Goal: Find contact information: Find contact information

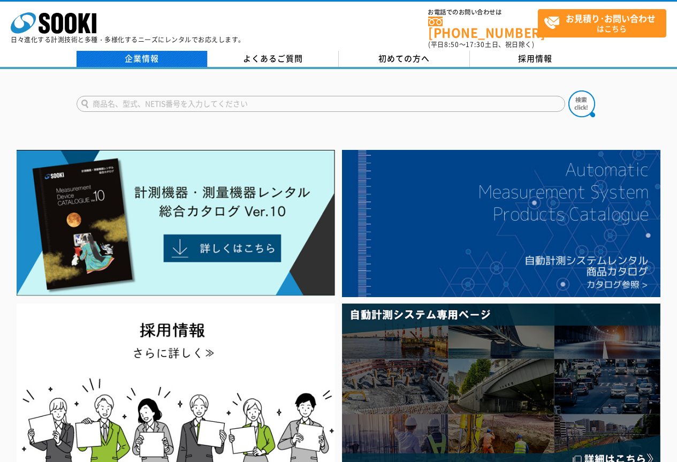
click at [139, 51] on link "企業情報" at bounding box center [141, 59] width 131 height 16
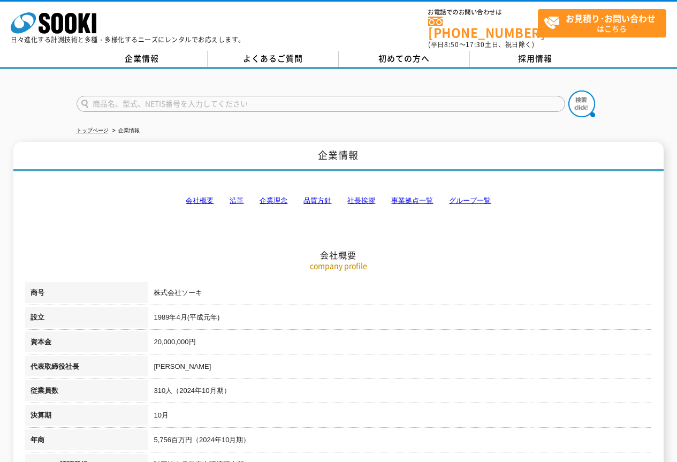
scroll to position [89, 0]
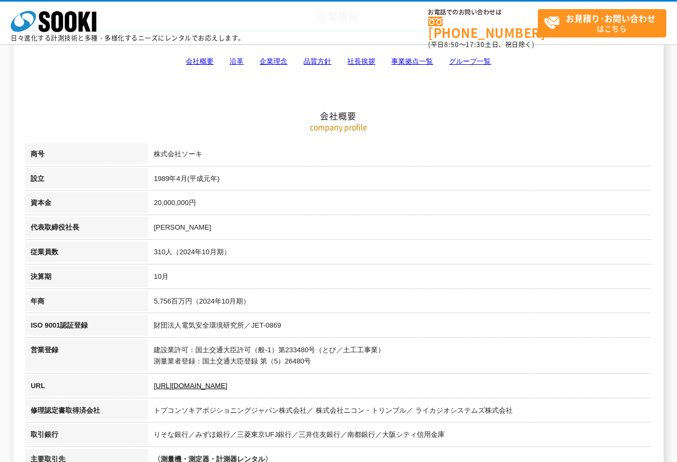
click at [393, 63] on link "事業拠点一覧" at bounding box center [412, 61] width 42 height 8
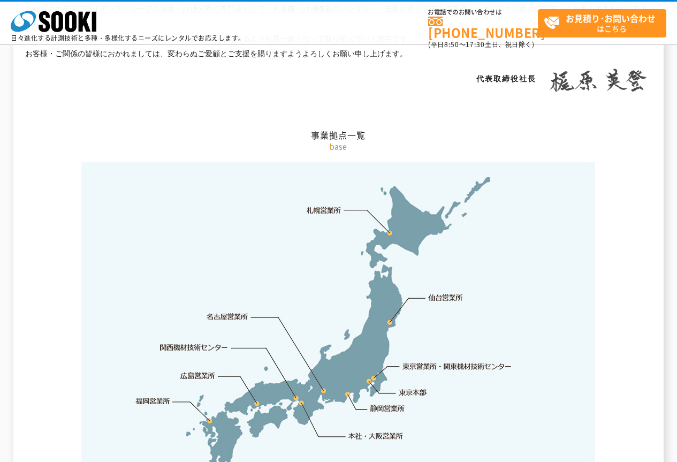
scroll to position [2194, 0]
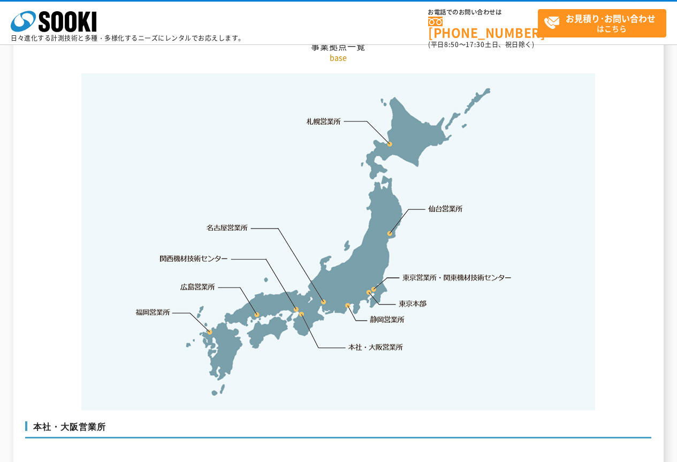
click at [182, 253] on link "関西機材技術センター" at bounding box center [194, 258] width 68 height 11
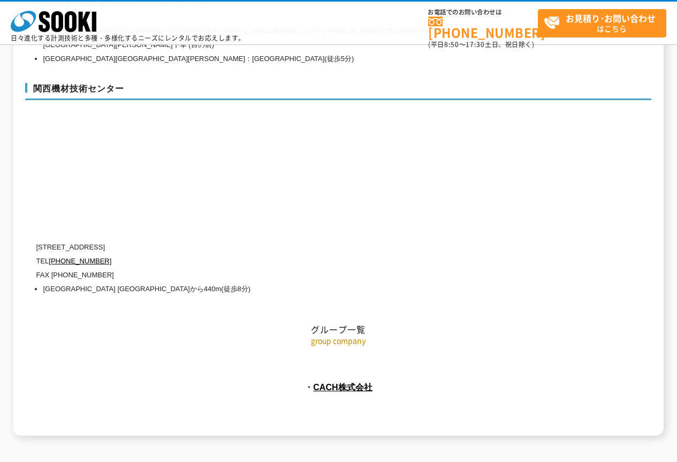
scroll to position [4724, 0]
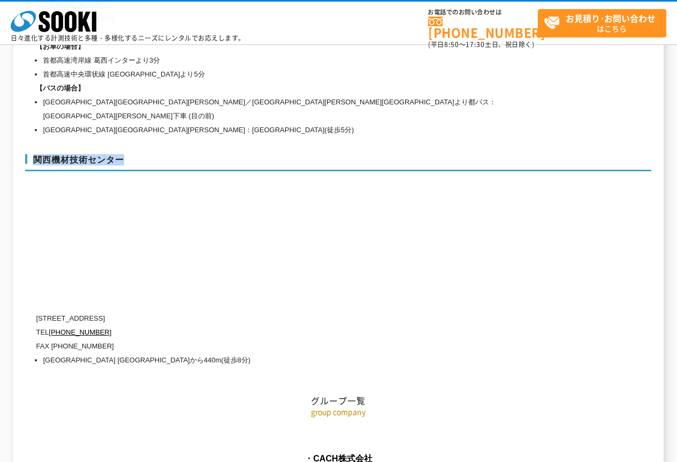
drag, startPoint x: 35, startPoint y: 126, endPoint x: 165, endPoint y: 120, distance: 130.6
click at [165, 154] on h3 "関西機材技術センター" at bounding box center [338, 162] width 626 height 17
copy h3 "関西機材技術センター"
drag, startPoint x: 42, startPoint y: 284, endPoint x: 194, endPoint y: 284, distance: 151.3
click at [194, 311] on p "[STREET_ADDRESS]" at bounding box center [292, 318] width 513 height 14
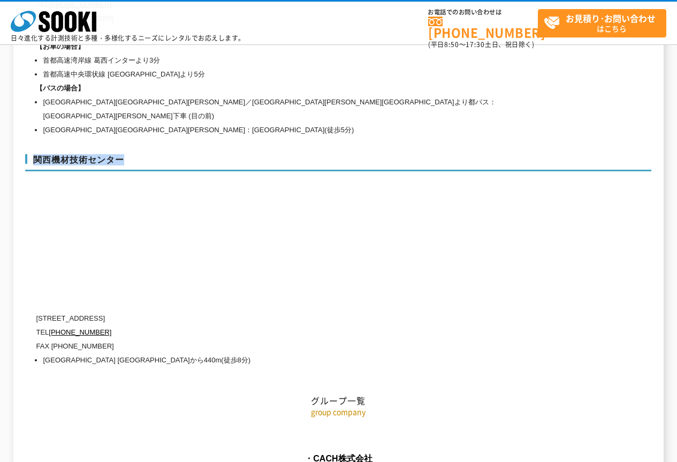
copy p "660-0083 [STREET_ADDRESS]"
